Goal: Navigation & Orientation: Find specific page/section

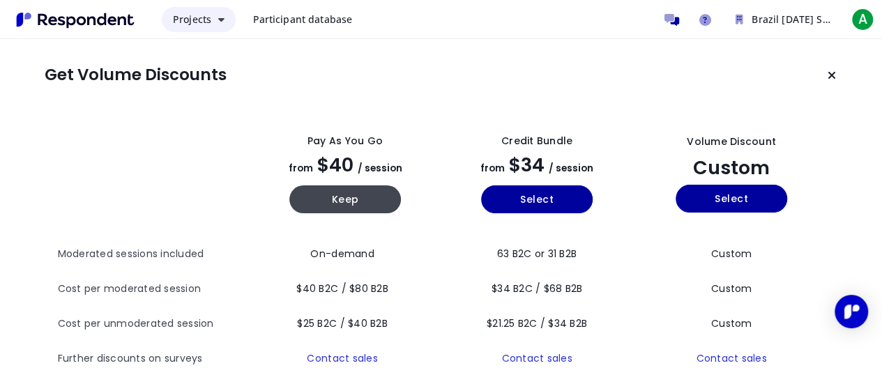
click at [219, 23] on icon "Main navigation" at bounding box center [221, 20] width 6 height 10
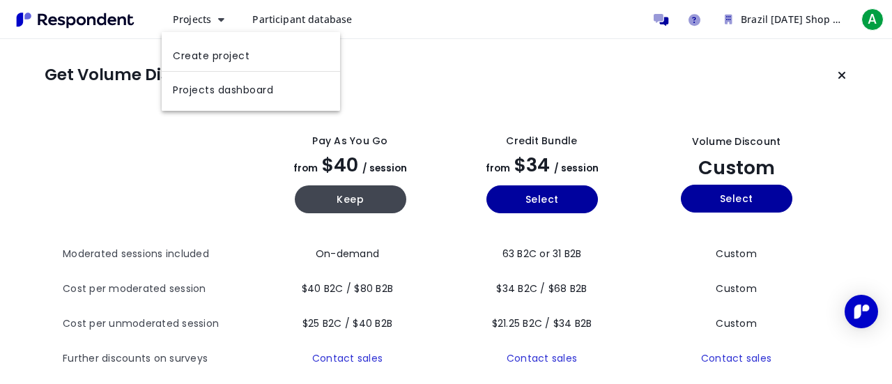
click at [443, 56] on md-backdrop at bounding box center [446, 192] width 892 height 384
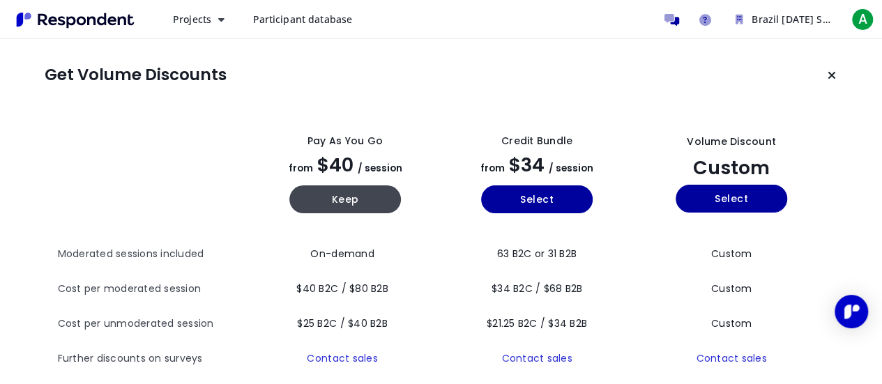
click at [79, 25] on img "Main navigation" at bounding box center [75, 19] width 128 height 23
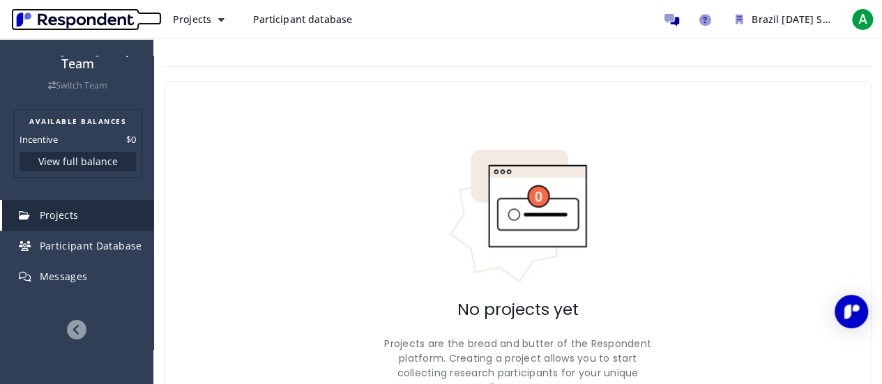
scroll to position [114, 0]
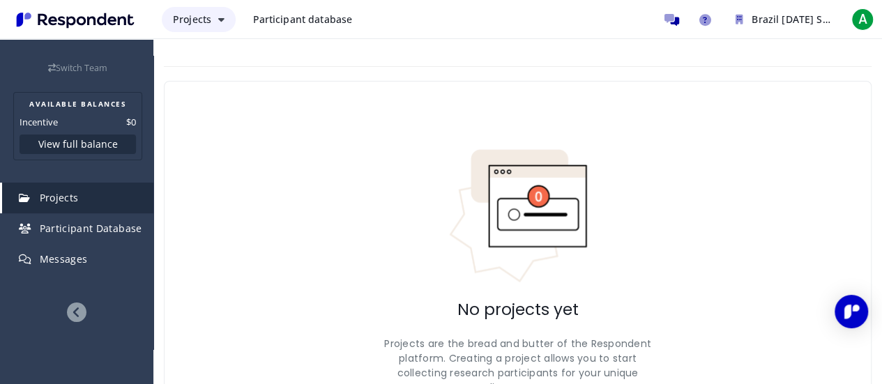
click at [217, 22] on button "Projects" at bounding box center [199, 19] width 74 height 25
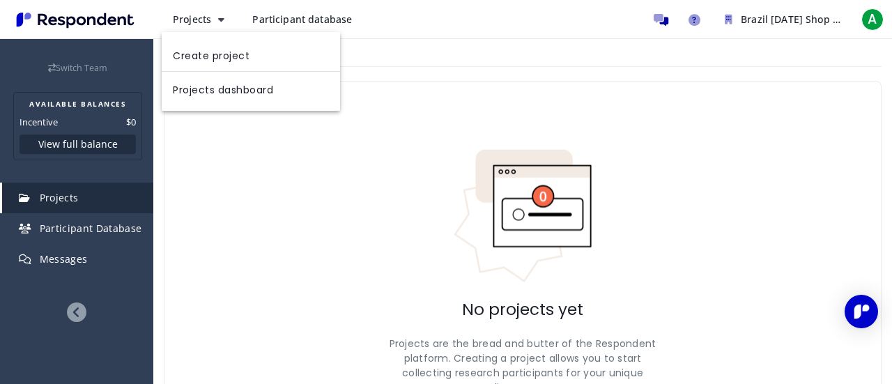
click at [268, 16] on md-backdrop at bounding box center [446, 192] width 892 height 384
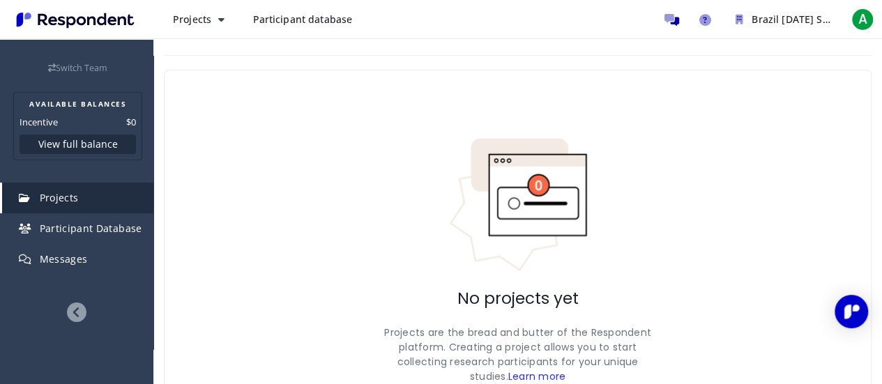
scroll to position [10, 0]
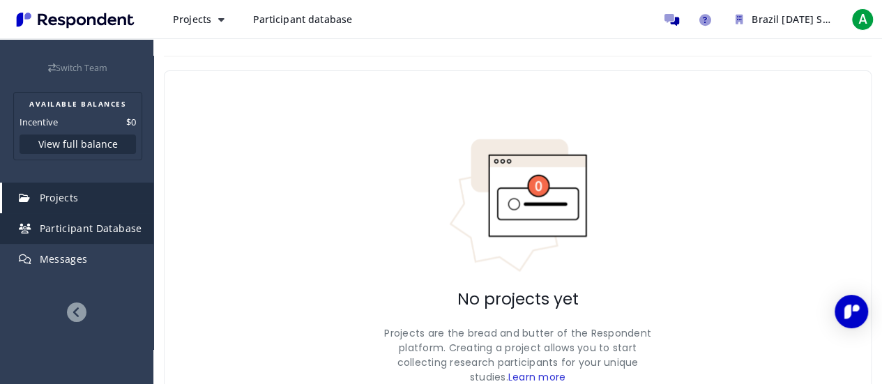
click at [120, 228] on span "Participant Database" at bounding box center [91, 228] width 102 height 13
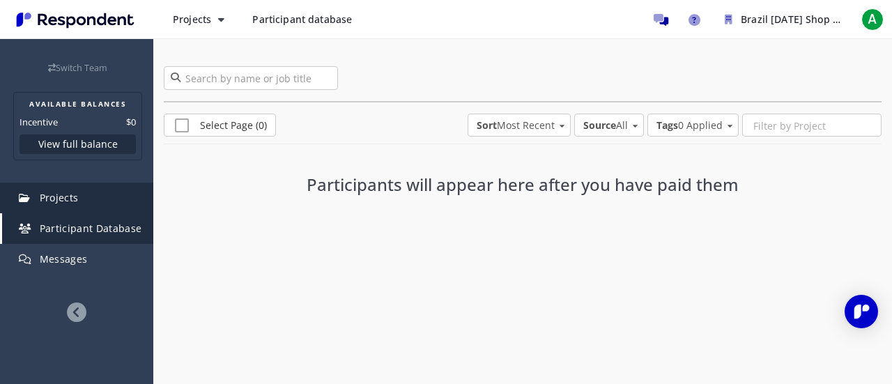
click at [77, 195] on span "Projects" at bounding box center [59, 197] width 39 height 13
